Goal: Transaction & Acquisition: Purchase product/service

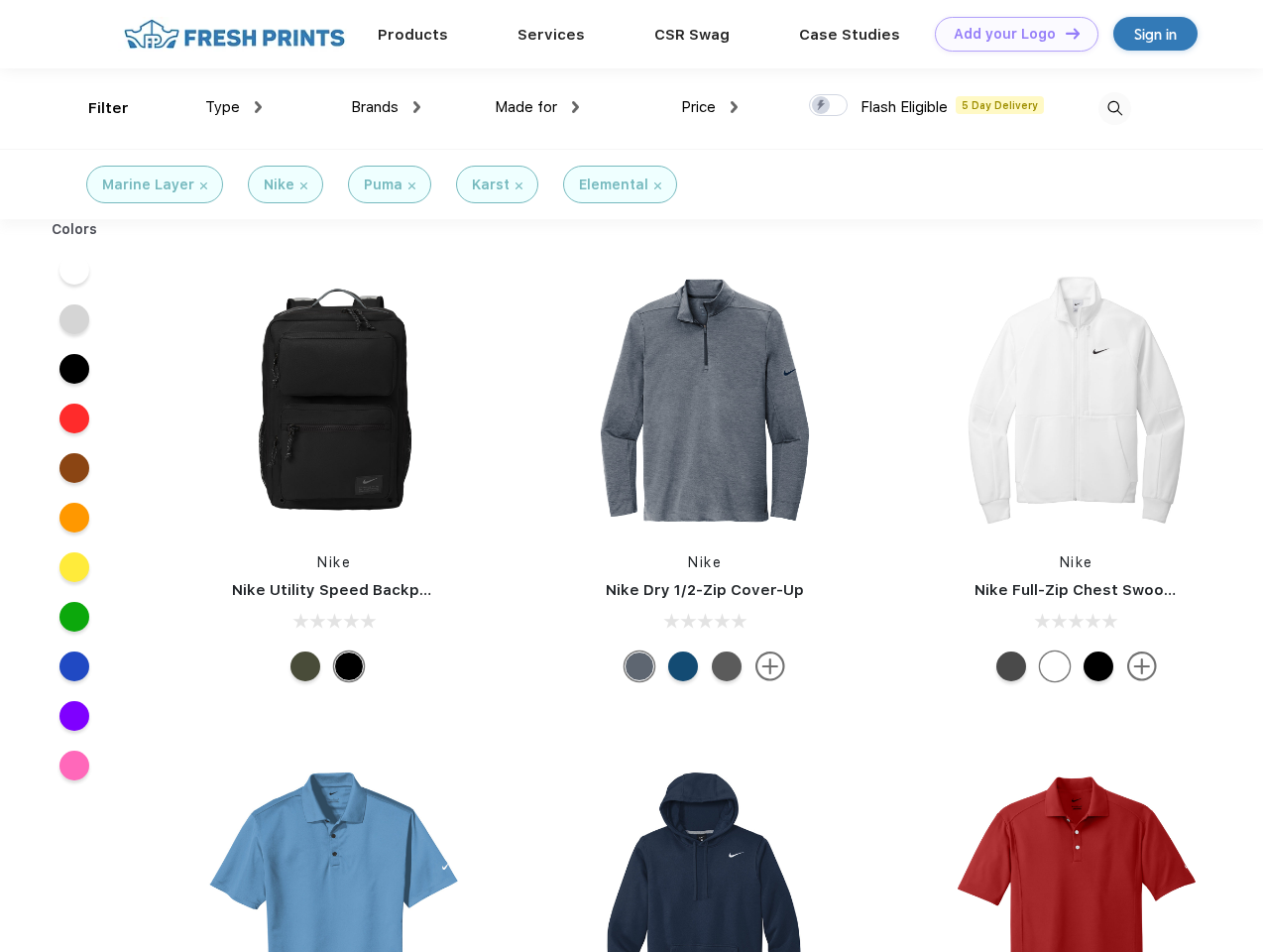
click at [1010, 34] on link "Add your Logo Design Tool" at bounding box center [1017, 34] width 164 height 35
click at [0, 0] on div "Design Tool" at bounding box center [0, 0] width 0 height 0
click at [1064, 33] on link "Add your Logo Design Tool" at bounding box center [1017, 34] width 164 height 35
click at [95, 108] on div "Filter" at bounding box center [108, 108] width 41 height 23
click at [235, 107] on span "Type" at bounding box center [223, 107] width 35 height 18
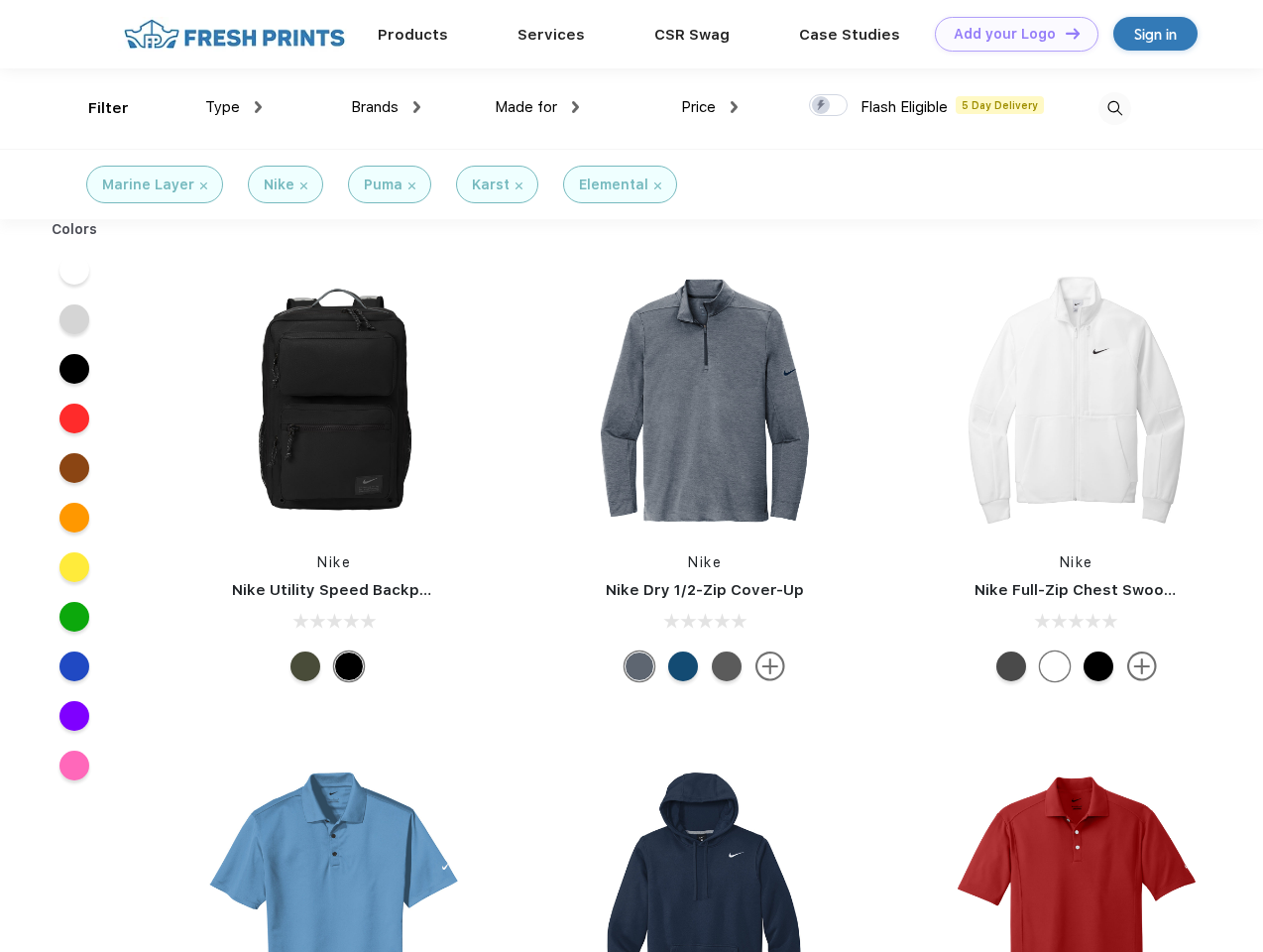
click at [386, 107] on span "Brands" at bounding box center [375, 107] width 48 height 18
click at [538, 107] on span "Made for" at bounding box center [526, 107] width 63 height 18
click at [710, 107] on span "Price" at bounding box center [699, 107] width 35 height 18
click at [829, 106] on div at bounding box center [828, 105] width 39 height 22
click at [822, 106] on input "checkbox" at bounding box center [815, 99] width 13 height 13
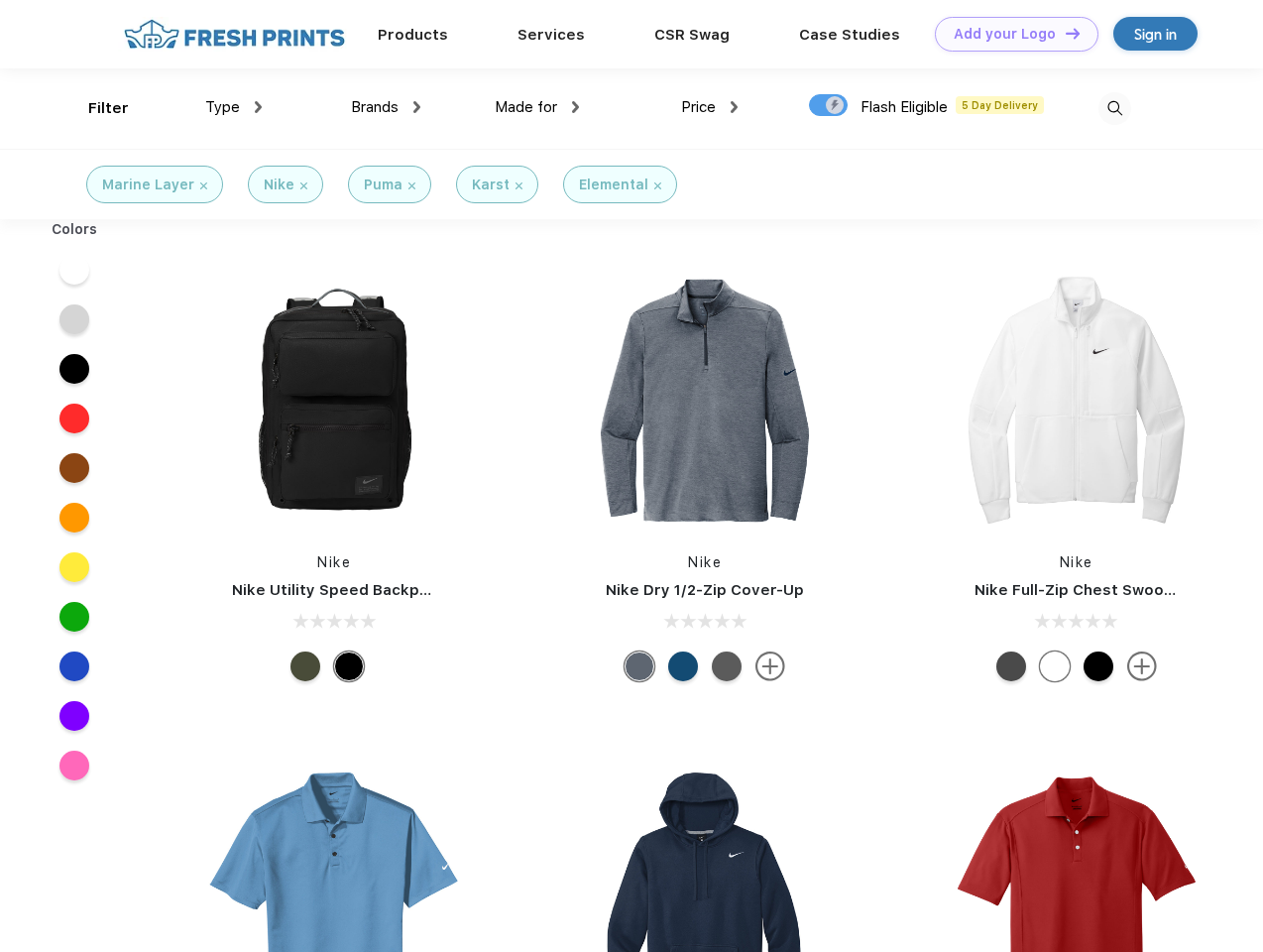
click at [1115, 108] on img at bounding box center [1115, 108] width 33 height 33
